Goal: Task Accomplishment & Management: Complete application form

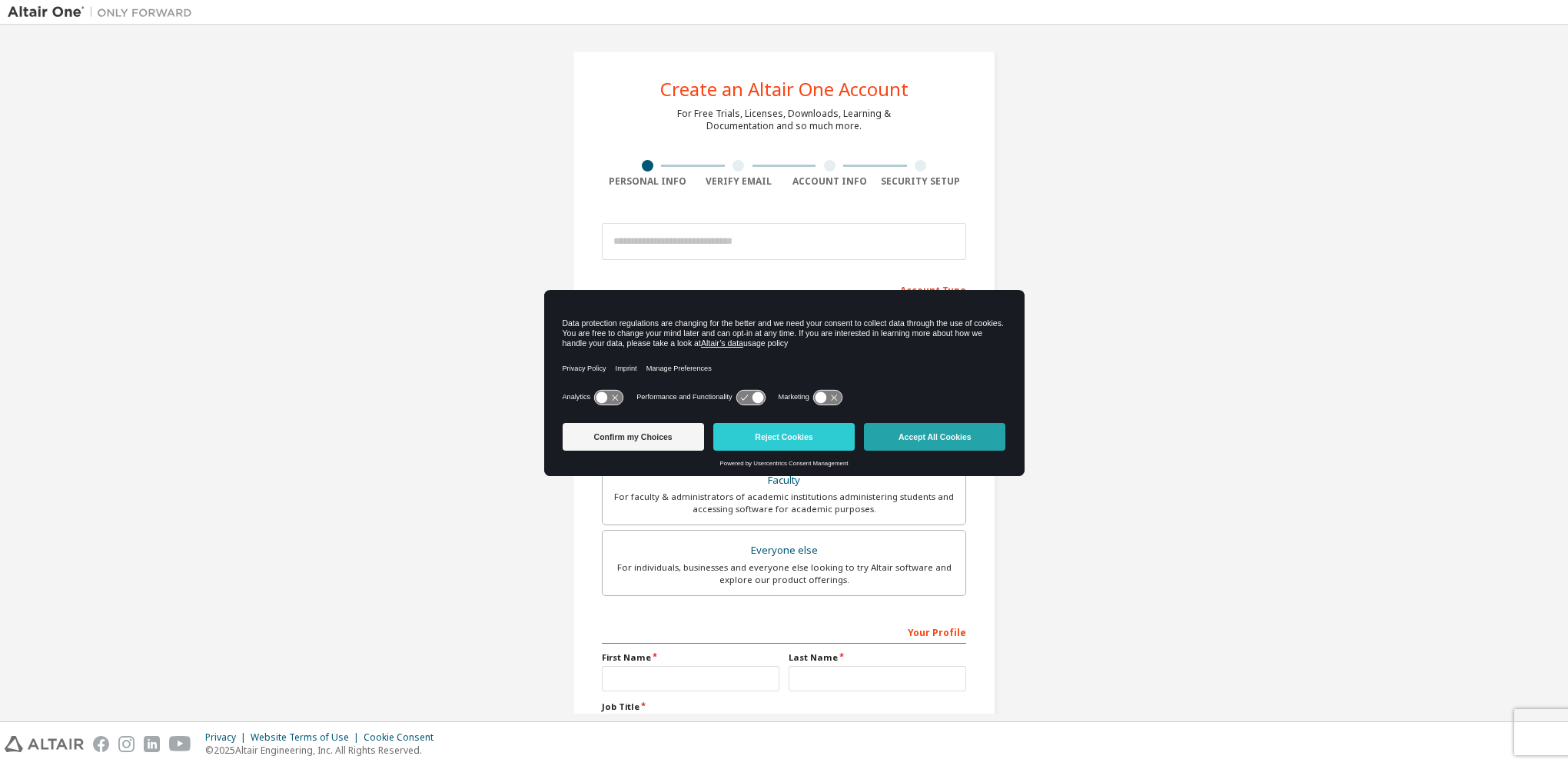
click at [966, 436] on button "Accept All Cookies" at bounding box center [935, 436] width 142 height 27
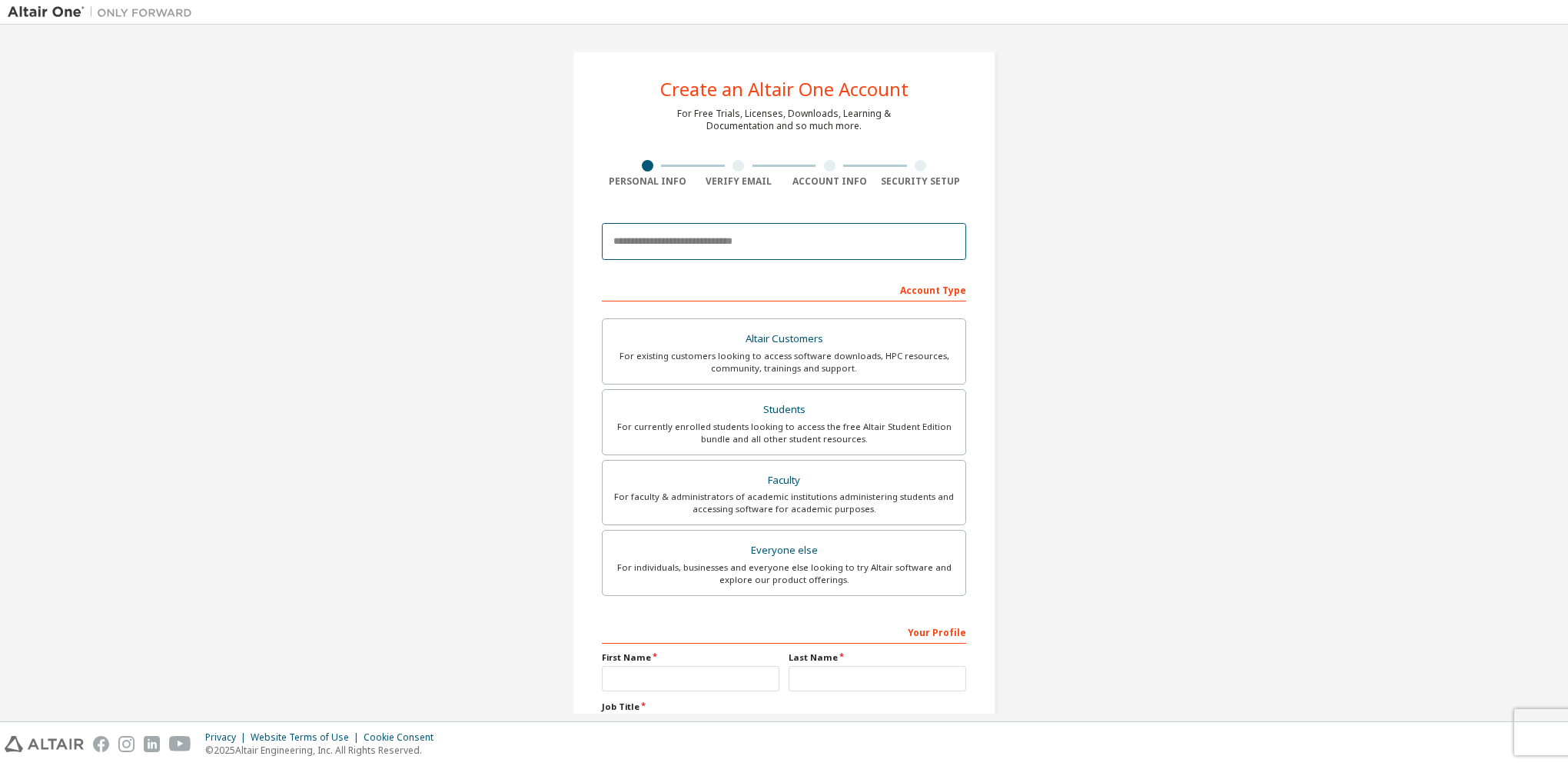
click at [874, 247] on input "email" at bounding box center [784, 241] width 365 height 37
type input "**********"
type input "*"
type input "***"
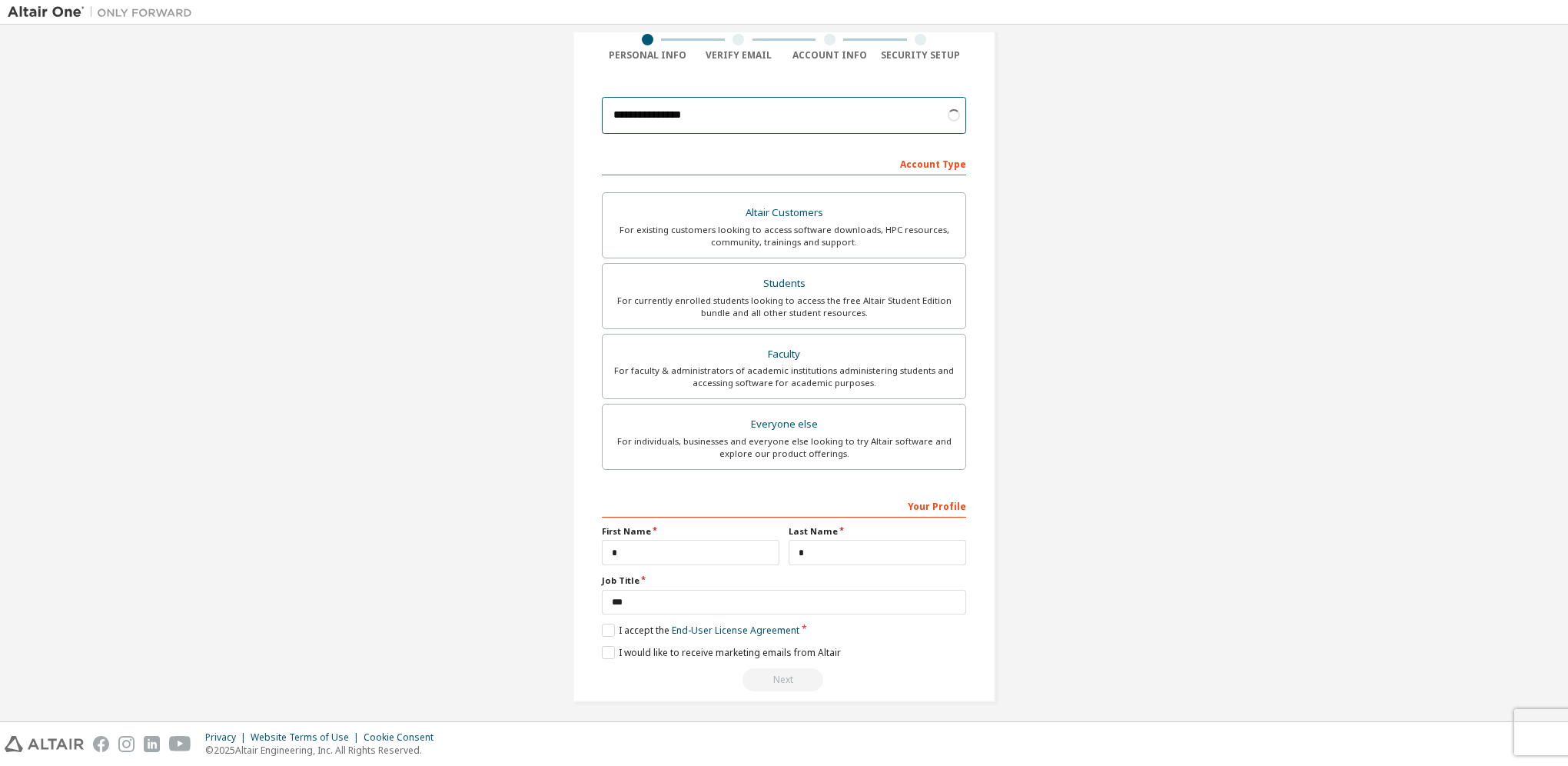
scroll to position [129, 0]
click at [607, 628] on label "I accept the End-User License Agreement" at bounding box center [701, 627] width 197 height 13
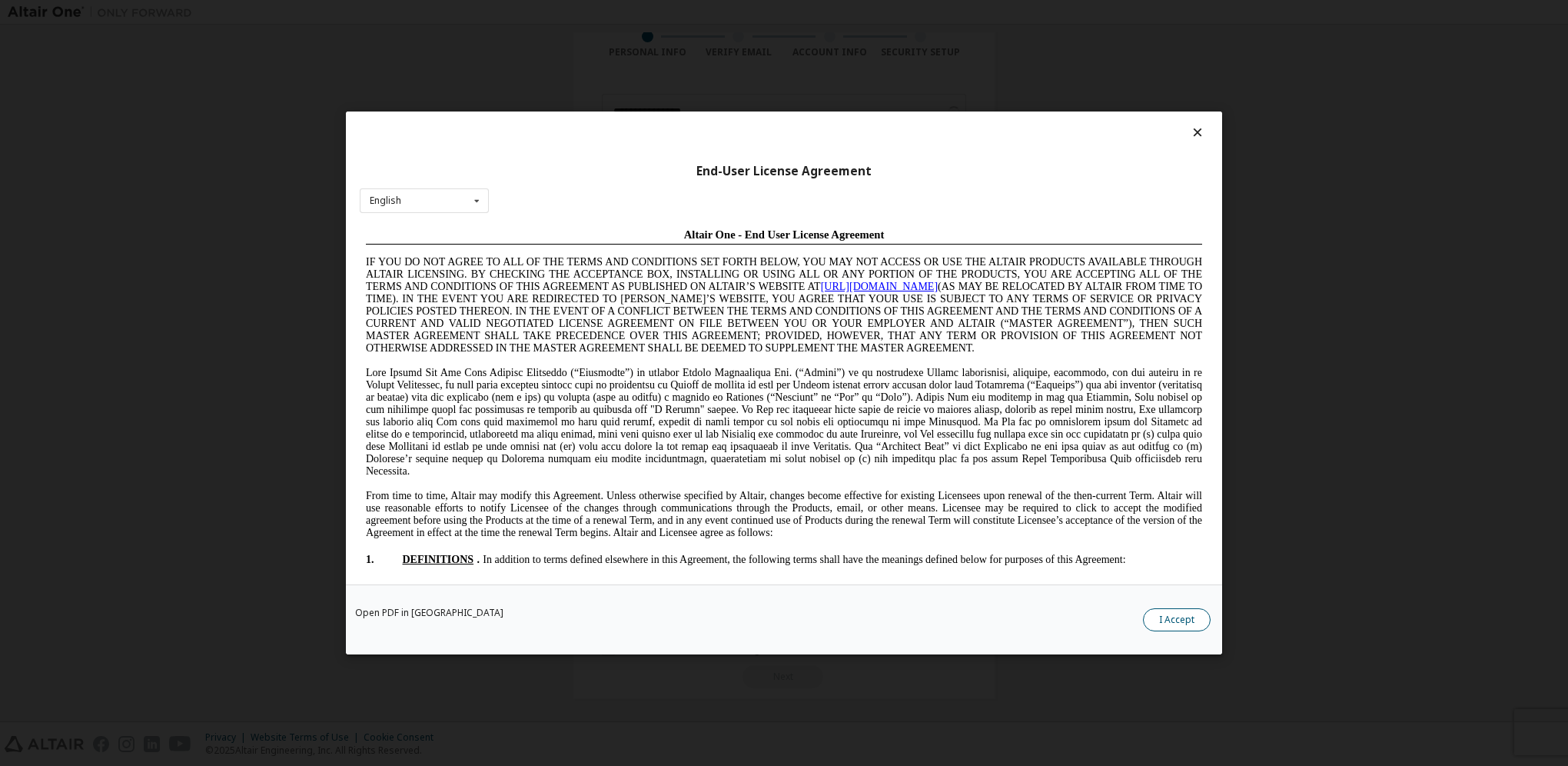
scroll to position [0, 0]
click at [1181, 619] on button "I Accept" at bounding box center [1177, 619] width 68 height 23
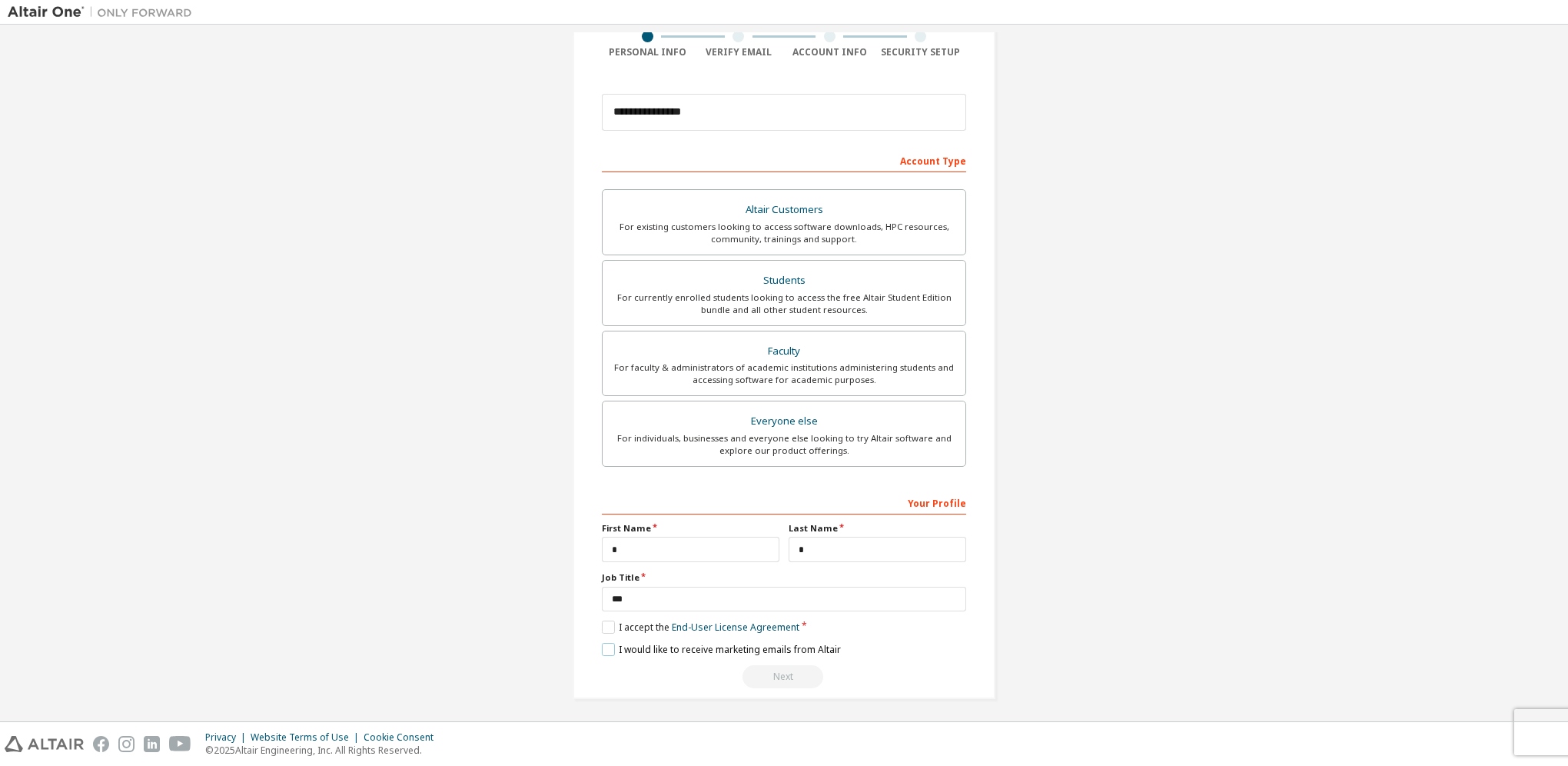
click at [603, 651] on label "I would like to receive marketing emails from Altair" at bounding box center [722, 649] width 240 height 13
click at [882, 303] on div "For currently enrolled students looking to access the free Altair Student Editi…" at bounding box center [784, 304] width 345 height 24
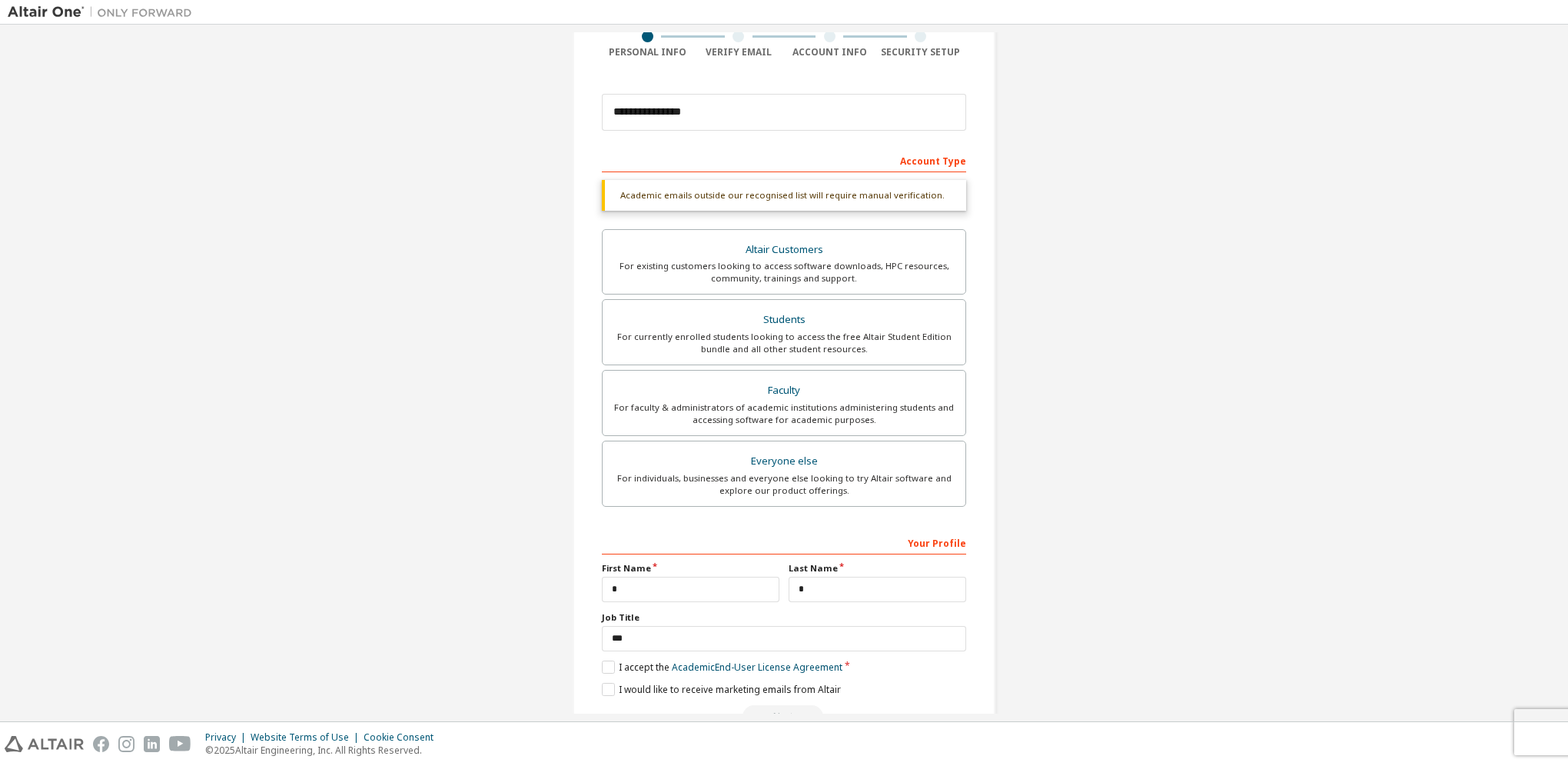
scroll to position [169, 0]
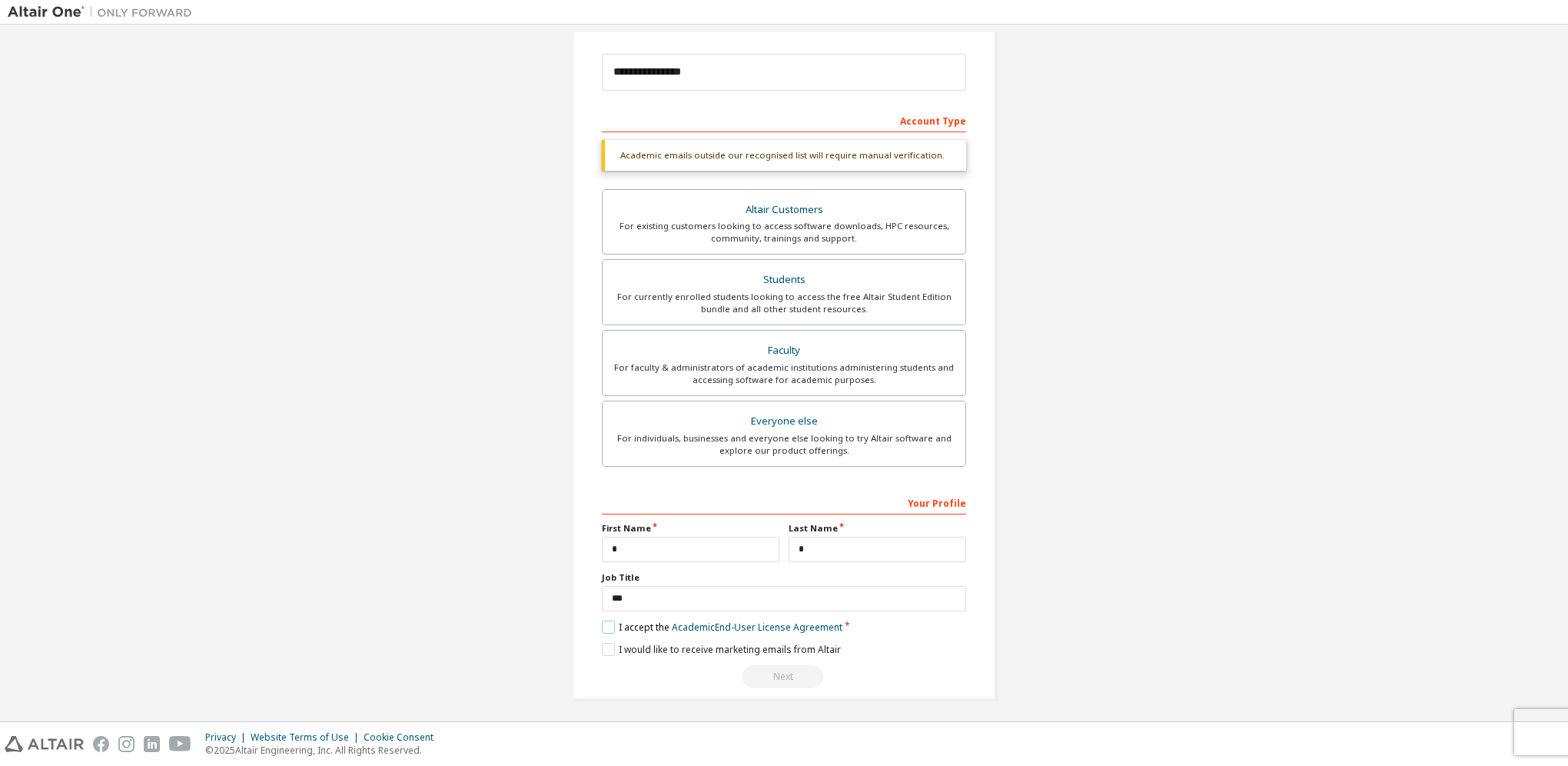
click at [608, 625] on label "I accept the Academic End-User License Agreement" at bounding box center [722, 627] width 241 height 13
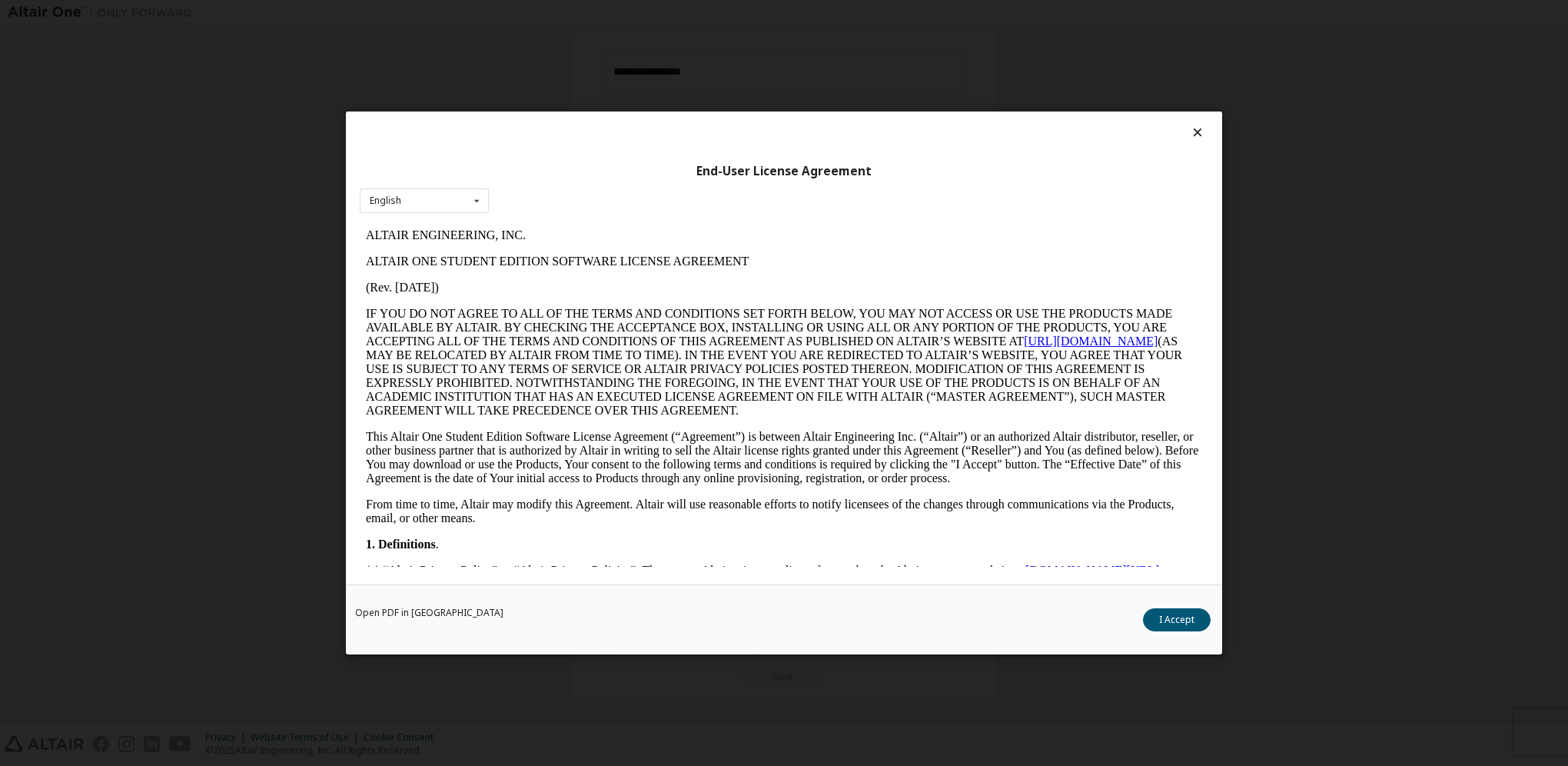
scroll to position [0, 0]
click at [1169, 612] on button "I Accept" at bounding box center [1177, 619] width 68 height 23
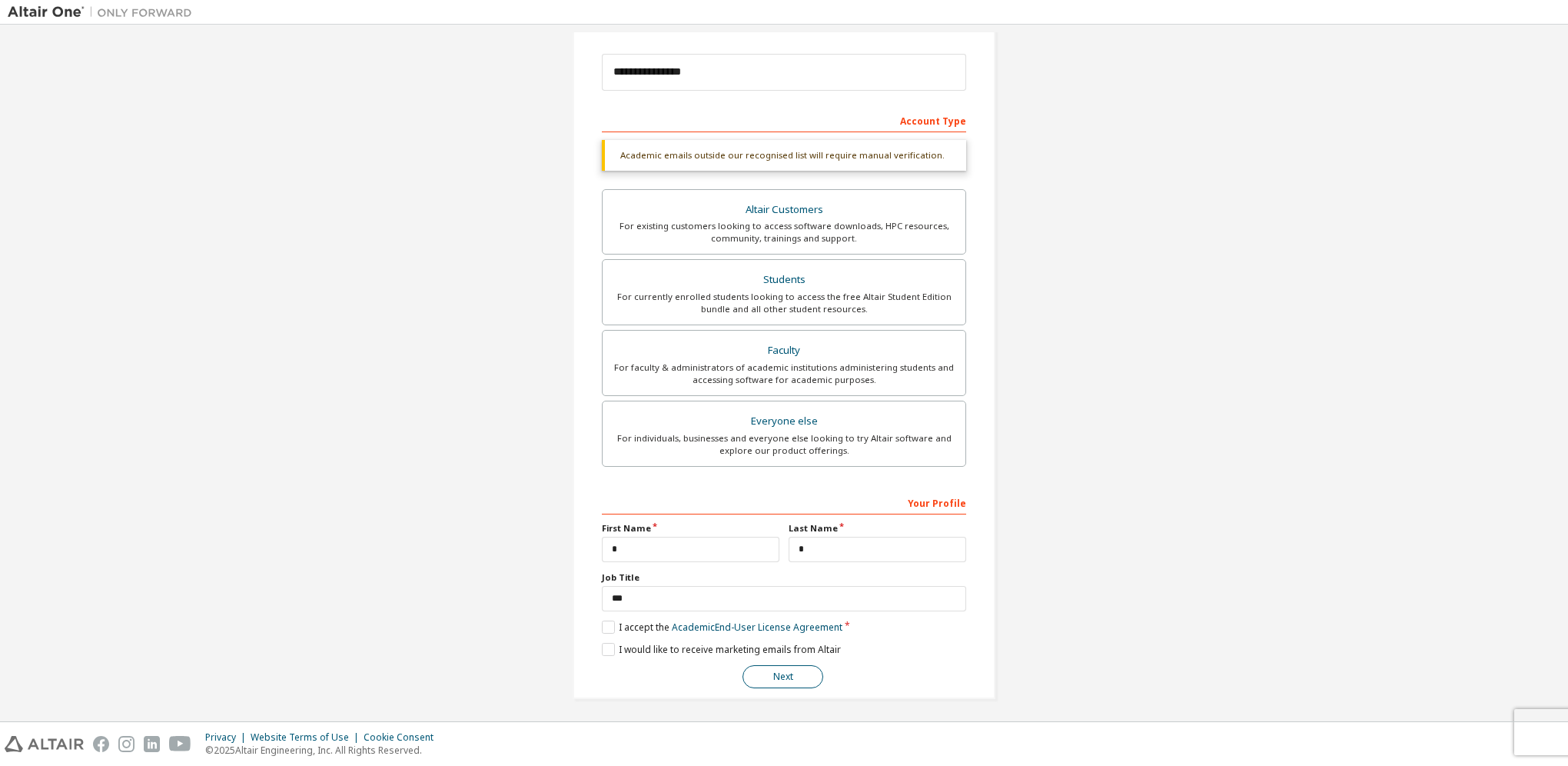
click at [789, 676] on button "Next" at bounding box center [784, 677] width 81 height 23
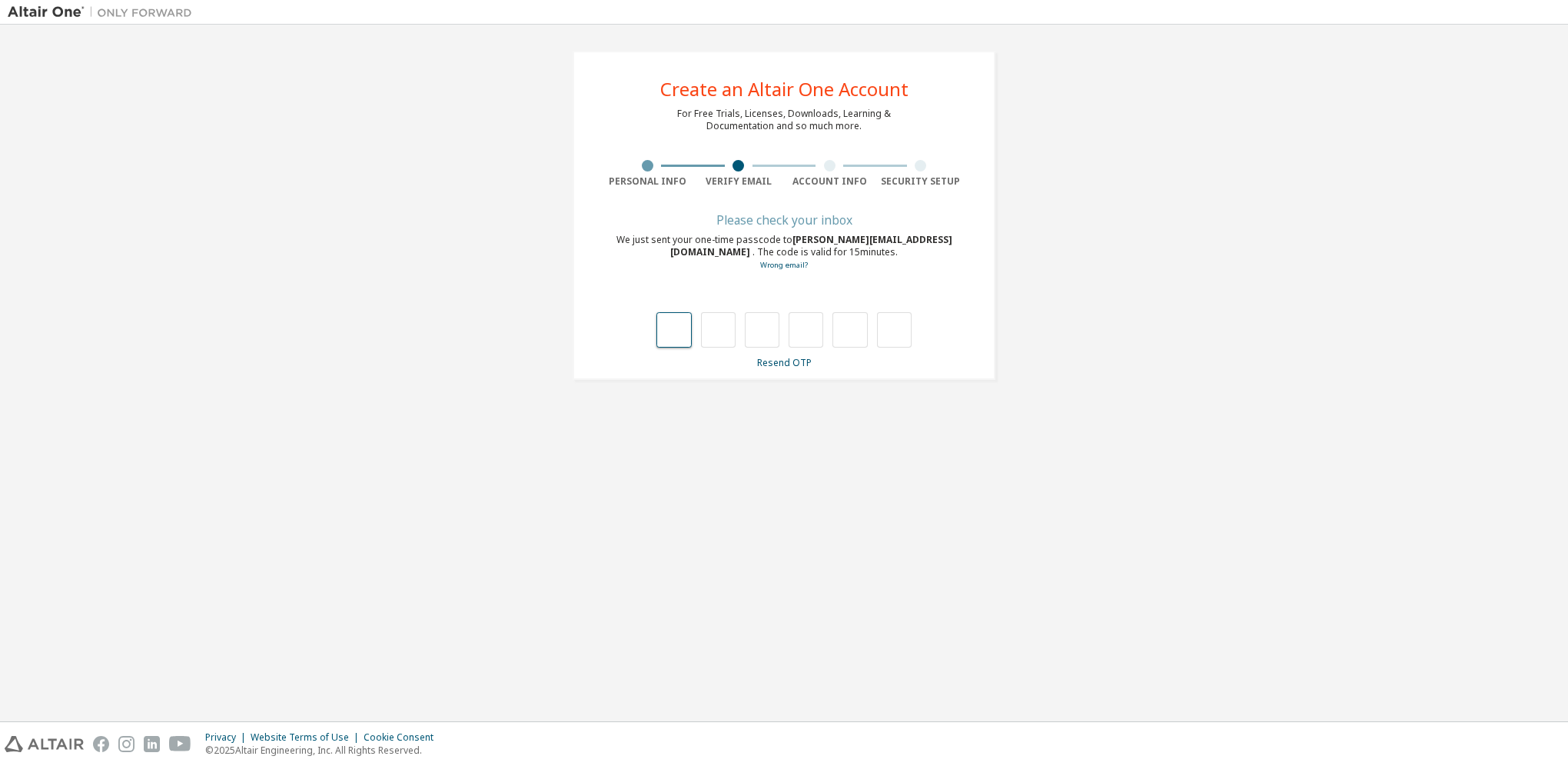
click at [675, 338] on input "text" at bounding box center [674, 330] width 35 height 36
type input "*"
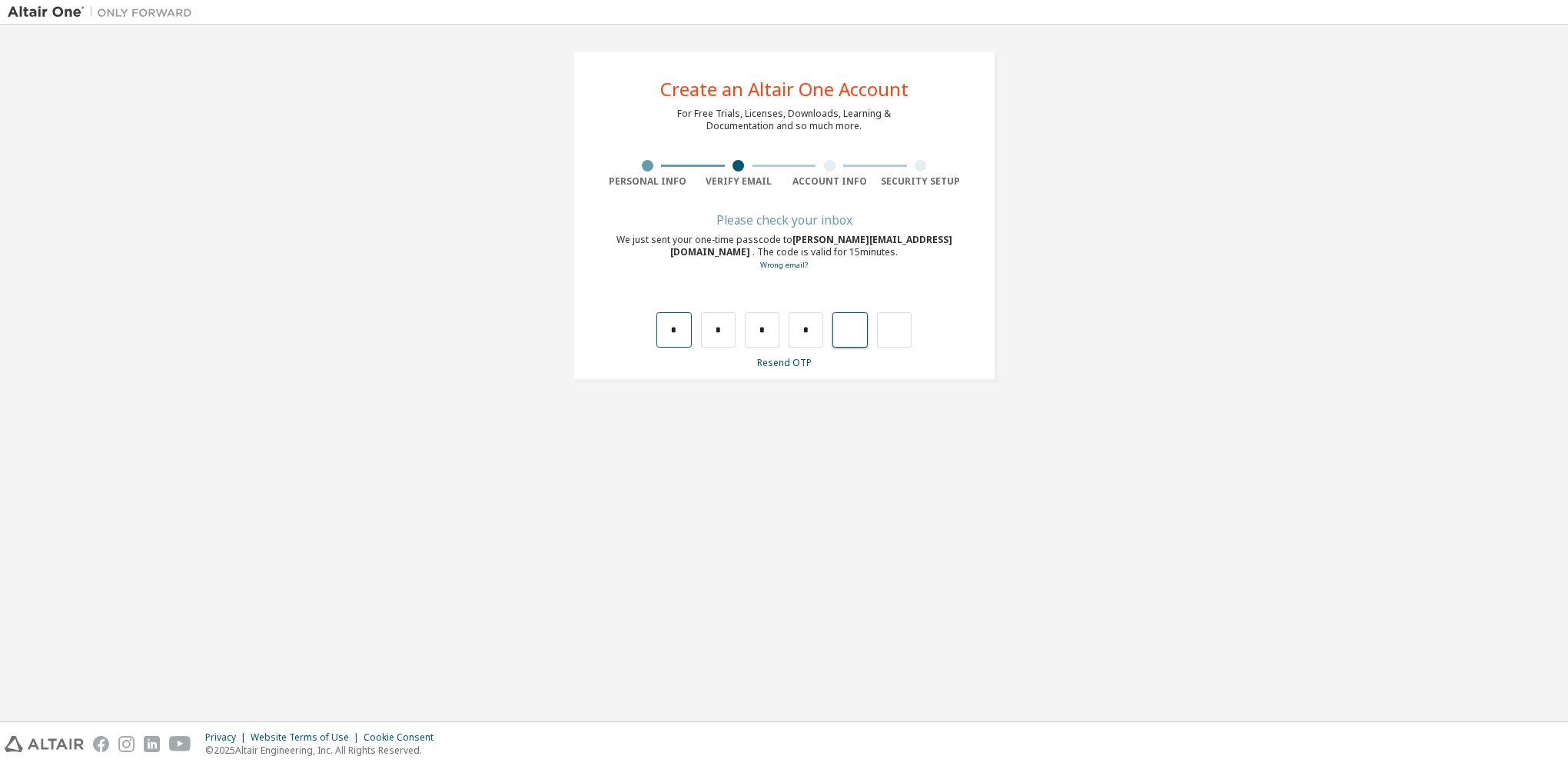
type input "*"
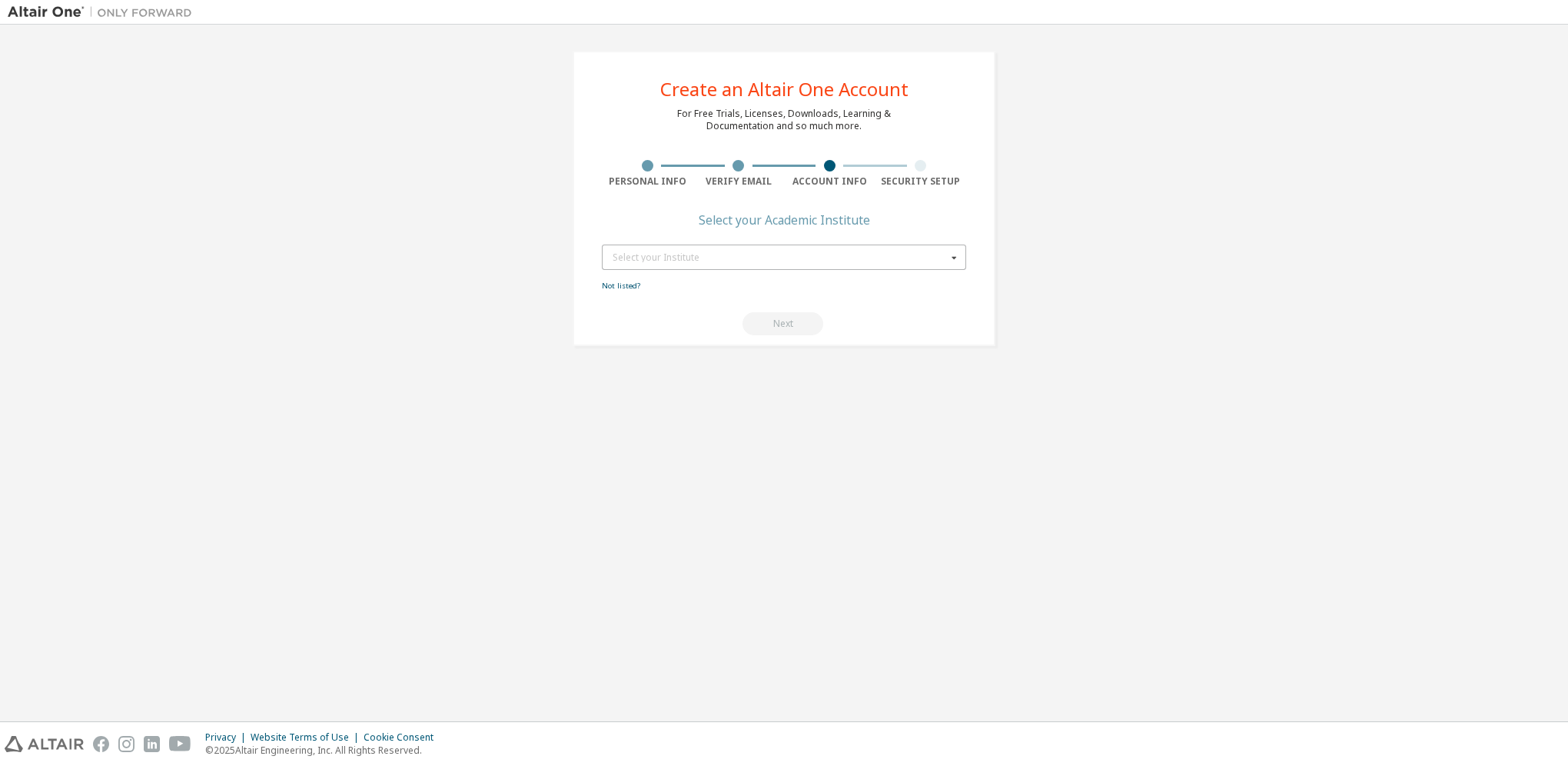
click at [848, 260] on div "Select your Institute" at bounding box center [780, 258] width 334 height 9
click at [784, 260] on input "text" at bounding box center [784, 257] width 363 height 23
type input "***"
click at [906, 404] on div "Create an Altair One Account For Free Trials, Licenses, Downloads, Learning & D…" at bounding box center [784, 372] width 1553 height 681
